Goal: Book appointment/travel/reservation

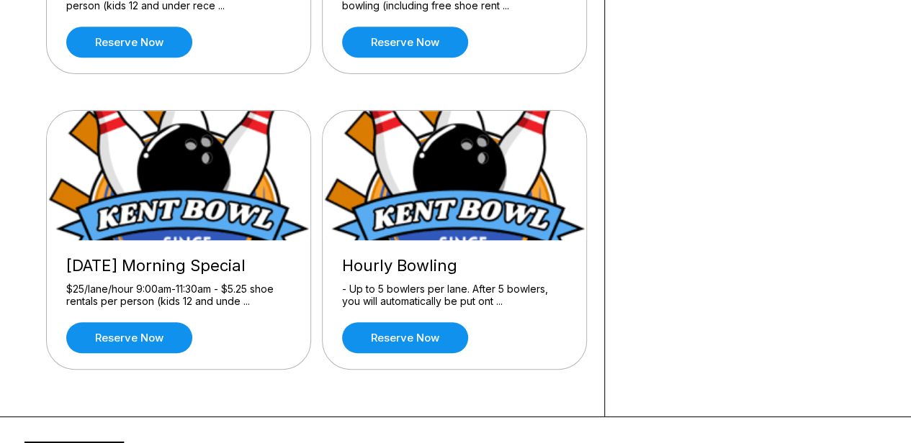
scroll to position [504, 0]
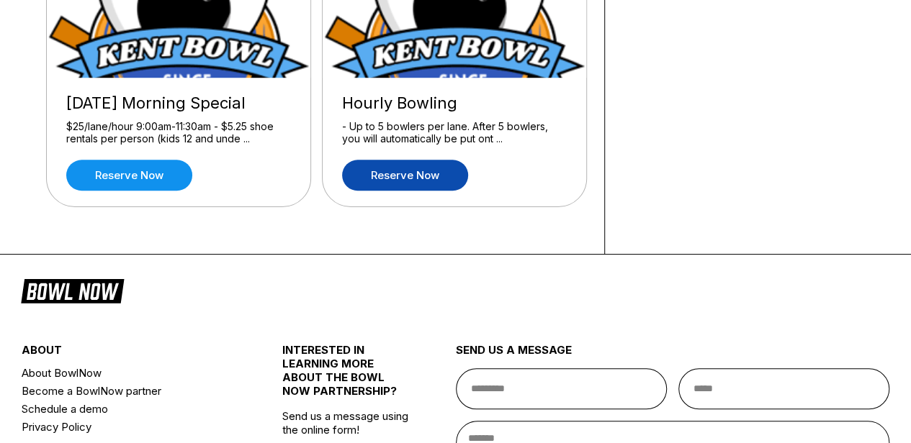
click at [419, 168] on link "Reserve now" at bounding box center [405, 175] width 126 height 31
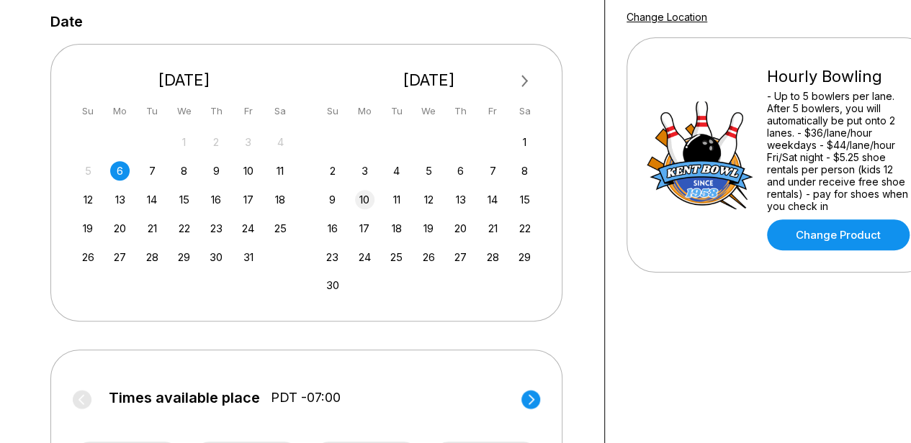
scroll to position [288, 0]
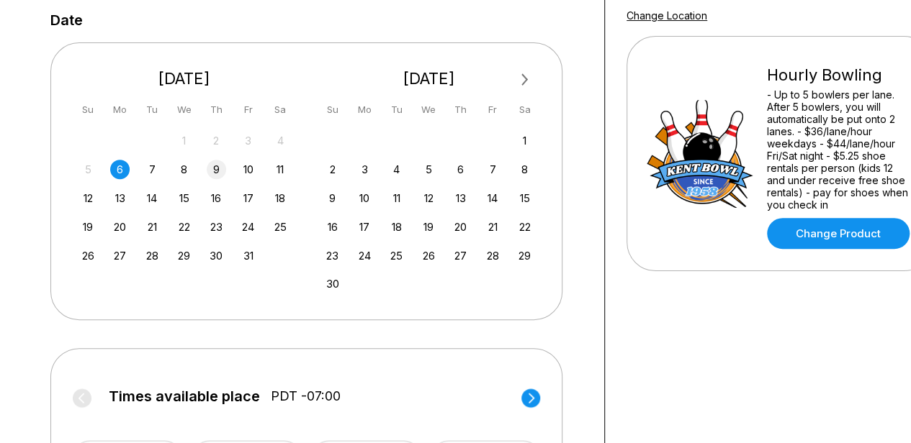
click at [222, 169] on div "9" at bounding box center [216, 169] width 19 height 19
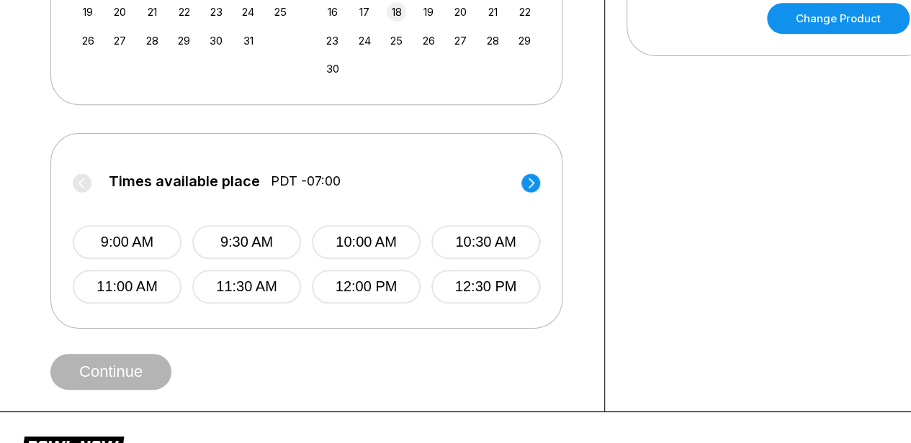
scroll to position [504, 0]
click at [537, 188] on icon at bounding box center [530, 182] width 19 height 19
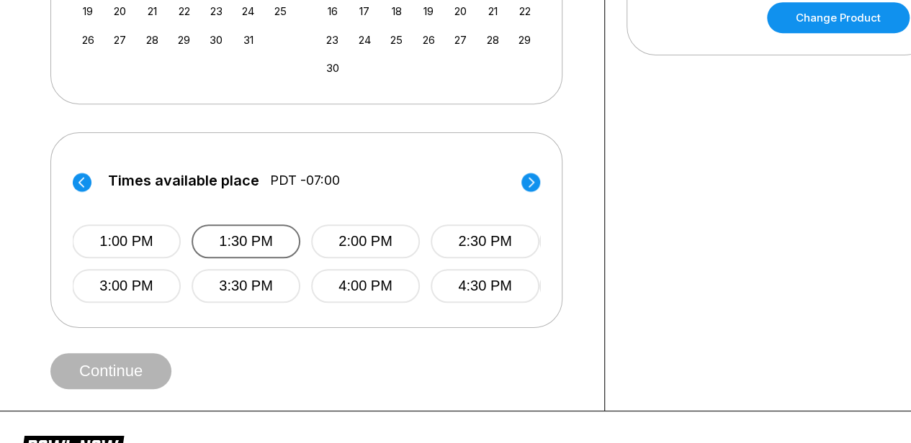
click at [221, 228] on button "1:30 PM" at bounding box center [245, 242] width 109 height 34
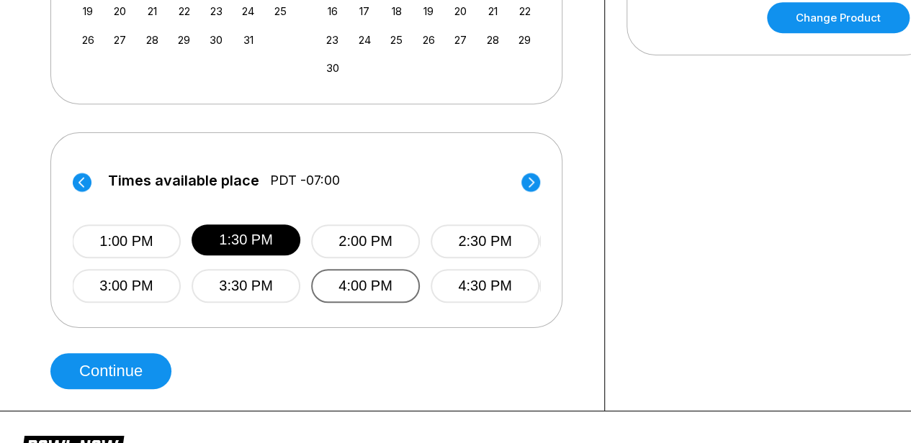
click at [347, 285] on button "4:00 PM" at bounding box center [365, 286] width 109 height 34
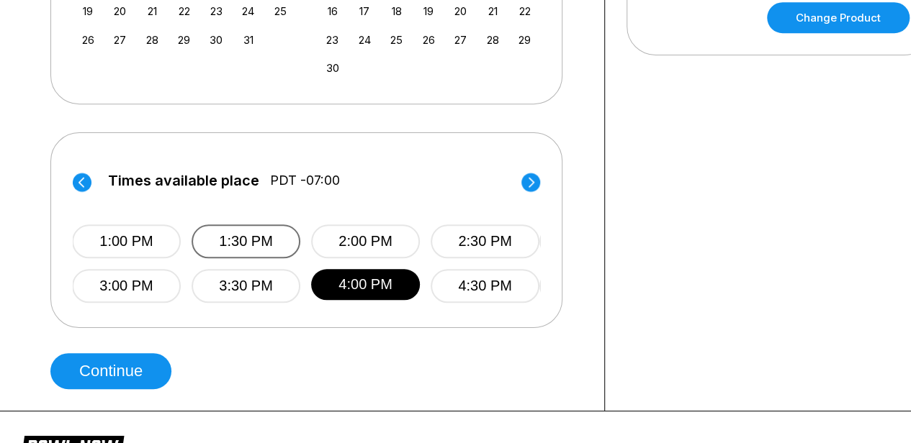
click at [281, 245] on button "1:30 PM" at bounding box center [245, 242] width 109 height 34
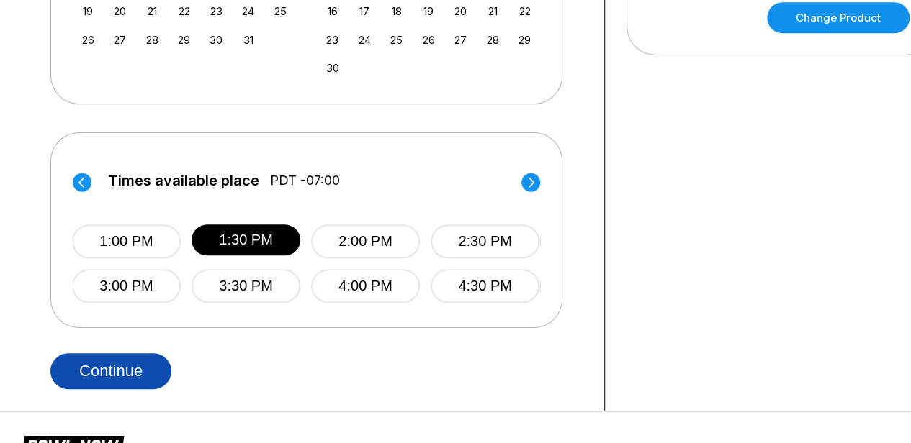
click at [151, 362] on button "Continue" at bounding box center [110, 371] width 121 height 36
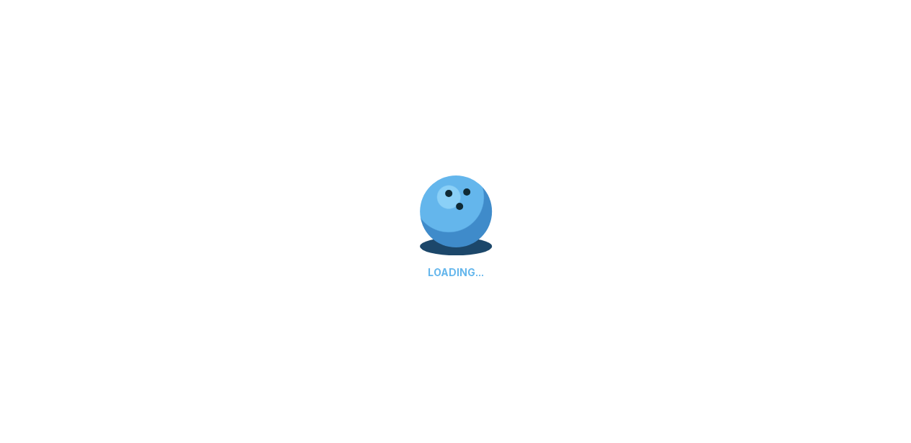
select select "**"
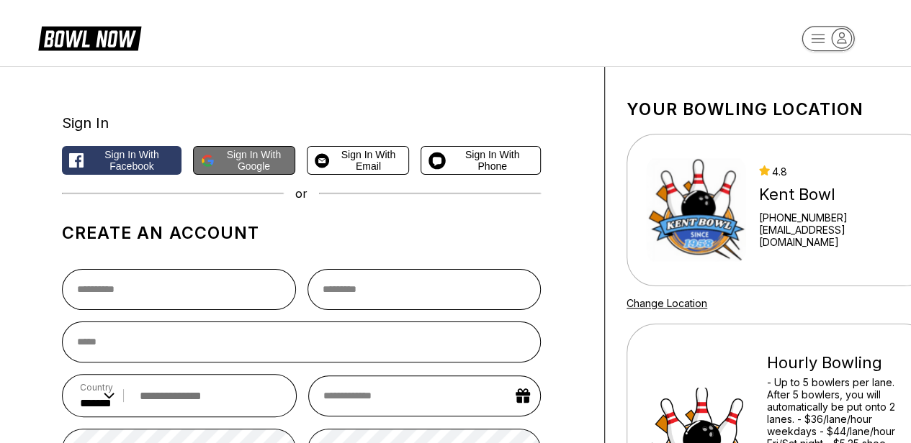
click at [253, 166] on span "Sign in with Google" at bounding box center [254, 160] width 68 height 23
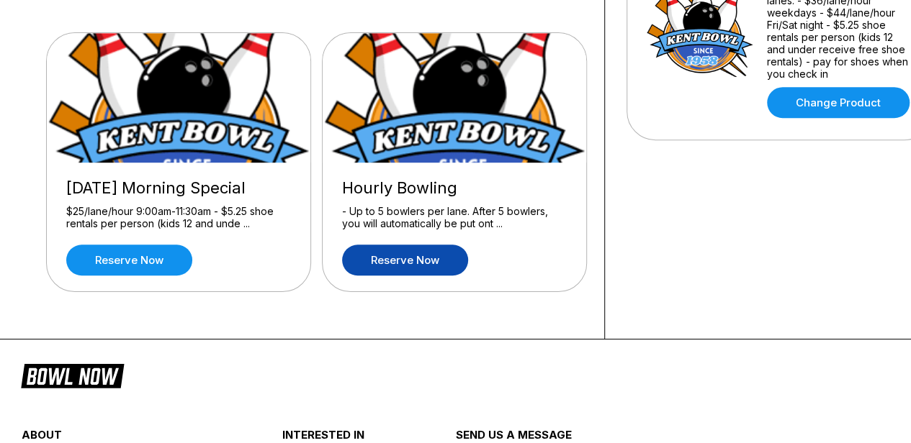
scroll to position [504, 0]
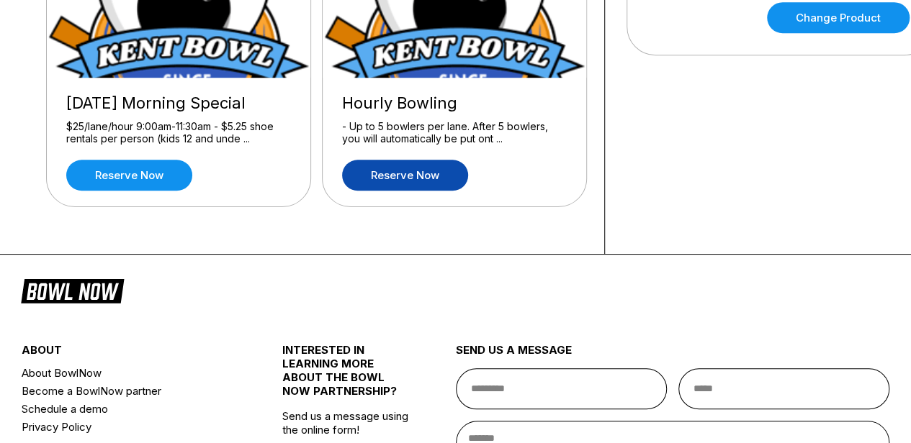
click at [424, 181] on link "Reserve now" at bounding box center [405, 175] width 126 height 31
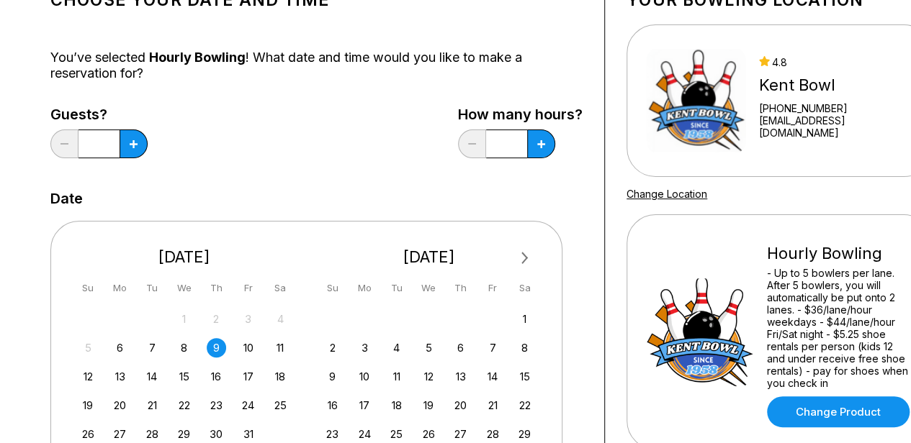
scroll to position [216, 0]
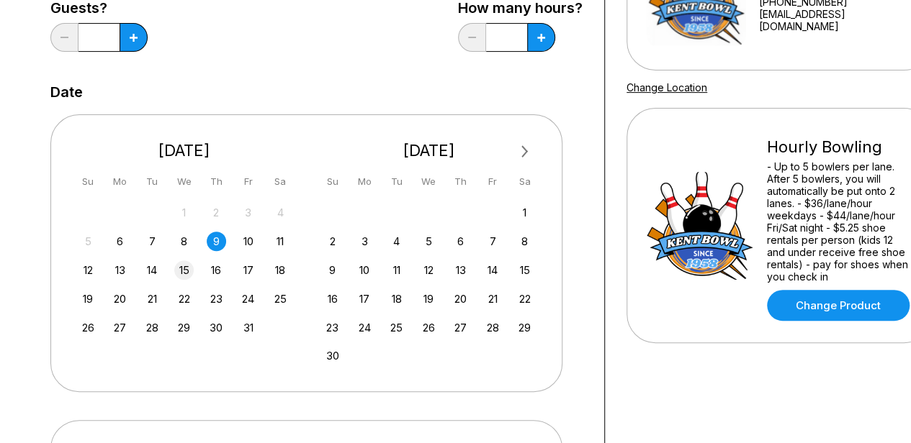
click at [187, 273] on div "15" at bounding box center [183, 270] width 19 height 19
click at [541, 35] on icon at bounding box center [541, 38] width 8 height 8
click at [537, 36] on icon at bounding box center [541, 38] width 8 height 8
click at [537, 35] on icon at bounding box center [541, 38] width 8 height 8
click at [474, 42] on button at bounding box center [472, 37] width 28 height 29
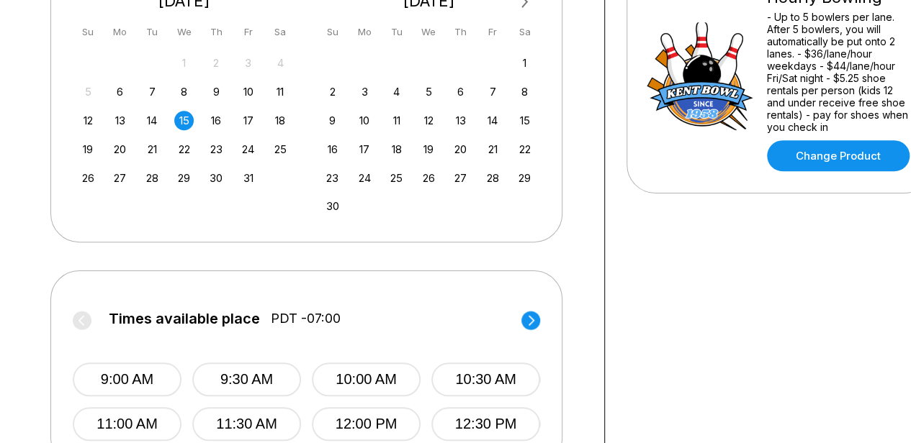
scroll to position [288, 0]
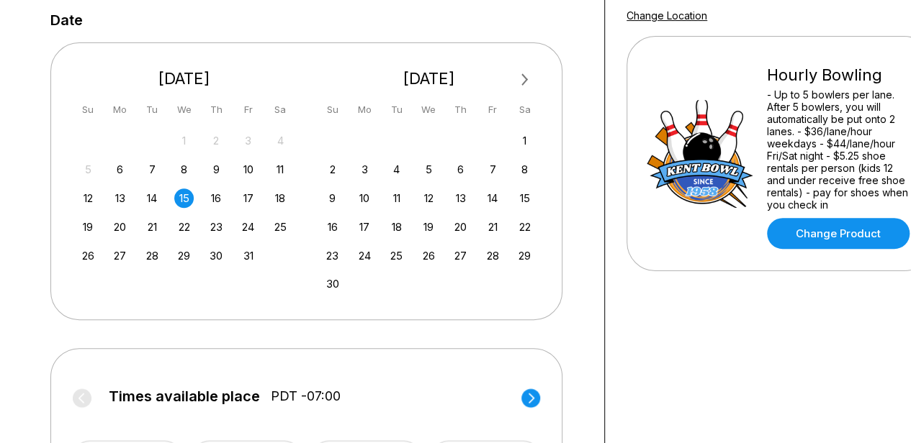
click at [219, 169] on div "9" at bounding box center [216, 169] width 19 height 19
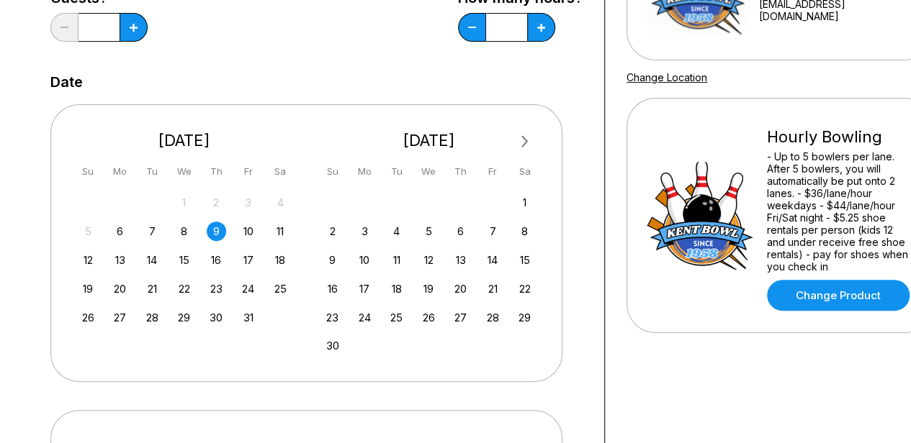
scroll to position [144, 0]
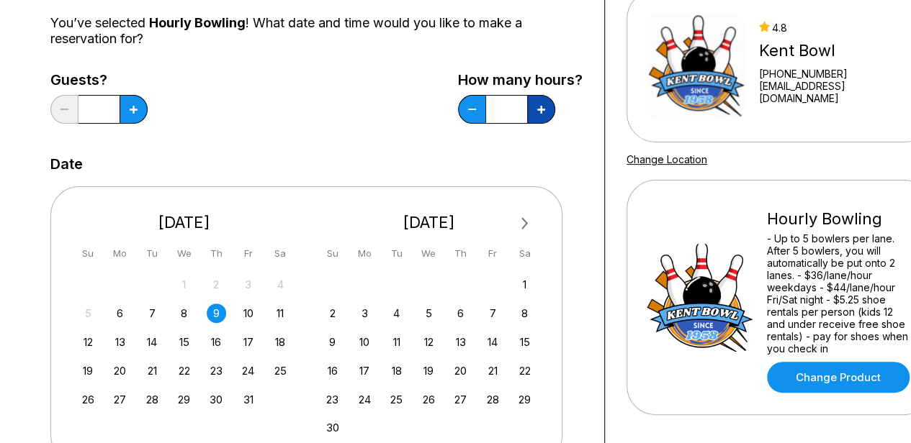
click at [538, 115] on button at bounding box center [541, 109] width 28 height 29
type input "***"
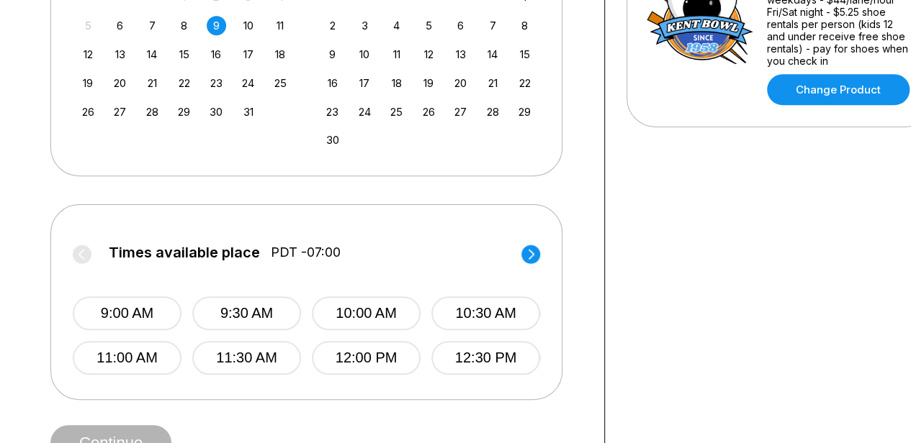
click at [531, 260] on circle at bounding box center [530, 254] width 19 height 19
click at [270, 315] on button "1:30 PM" at bounding box center [245, 314] width 109 height 34
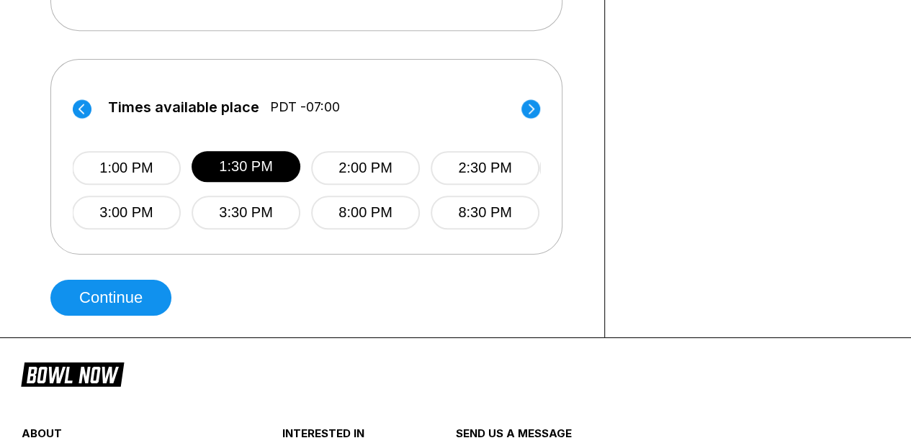
scroll to position [576, 0]
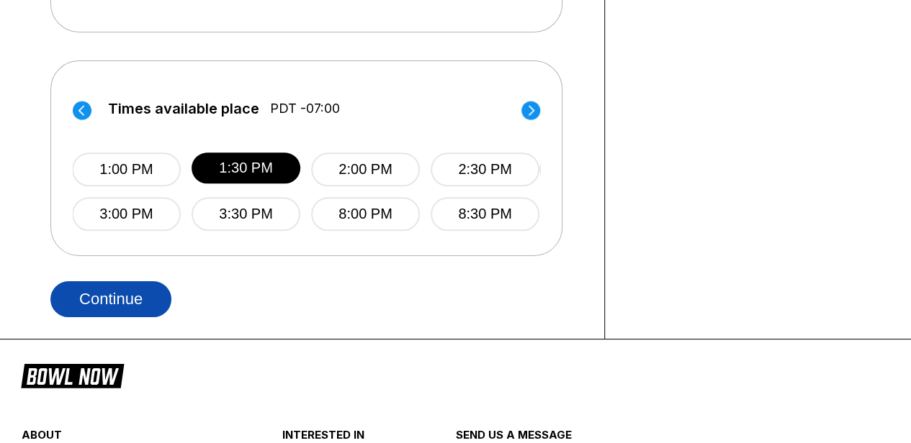
click at [142, 297] on button "Continue" at bounding box center [110, 299] width 121 height 36
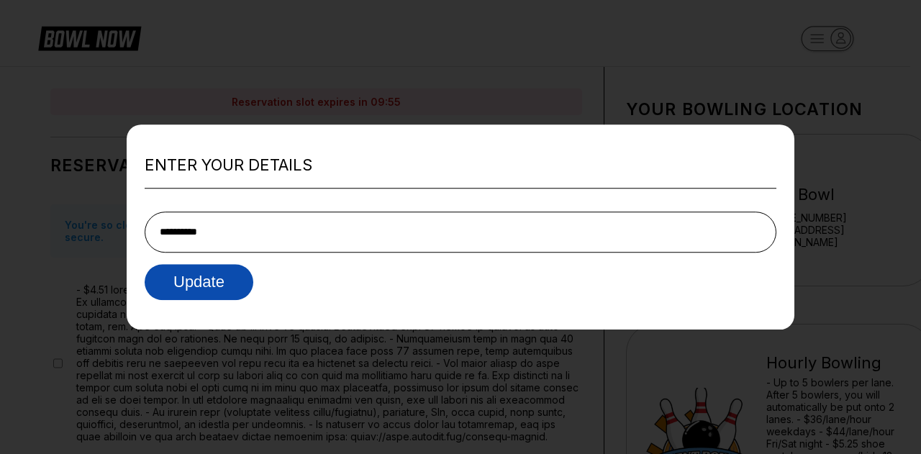
type input "**********"
click at [232, 279] on button "Update" at bounding box center [199, 282] width 109 height 36
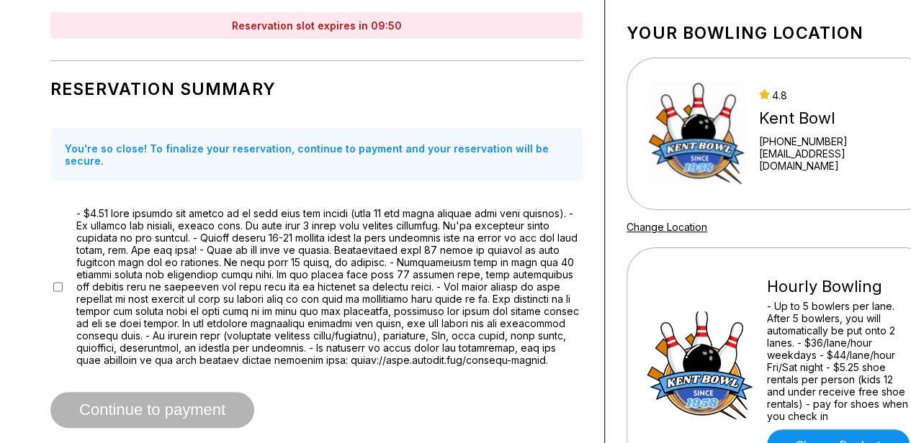
scroll to position [72, 0]
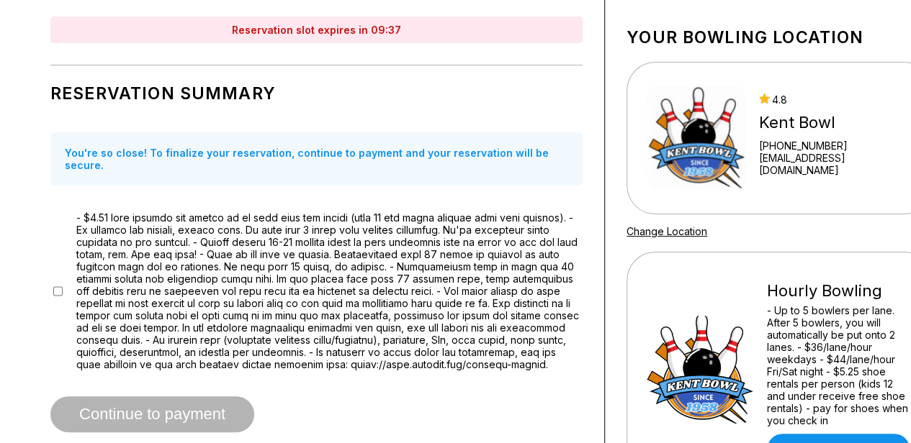
click at [68, 281] on div at bounding box center [316, 291] width 532 height 159
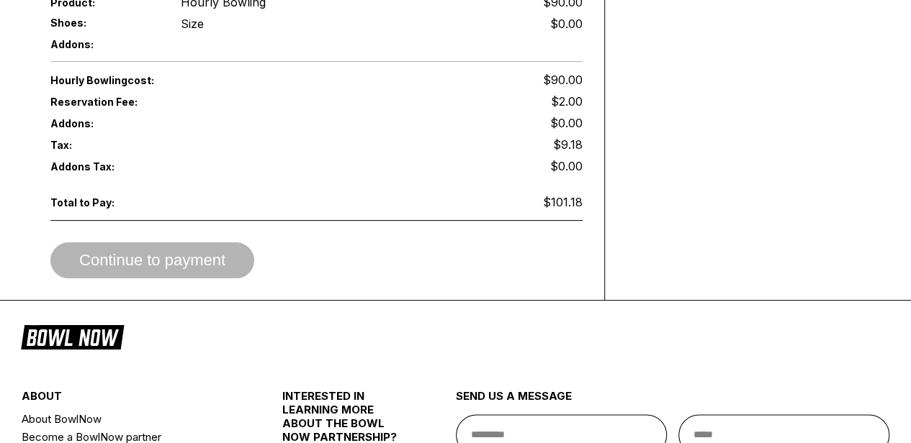
scroll to position [648, 0]
